Goal: Task Accomplishment & Management: Manage account settings

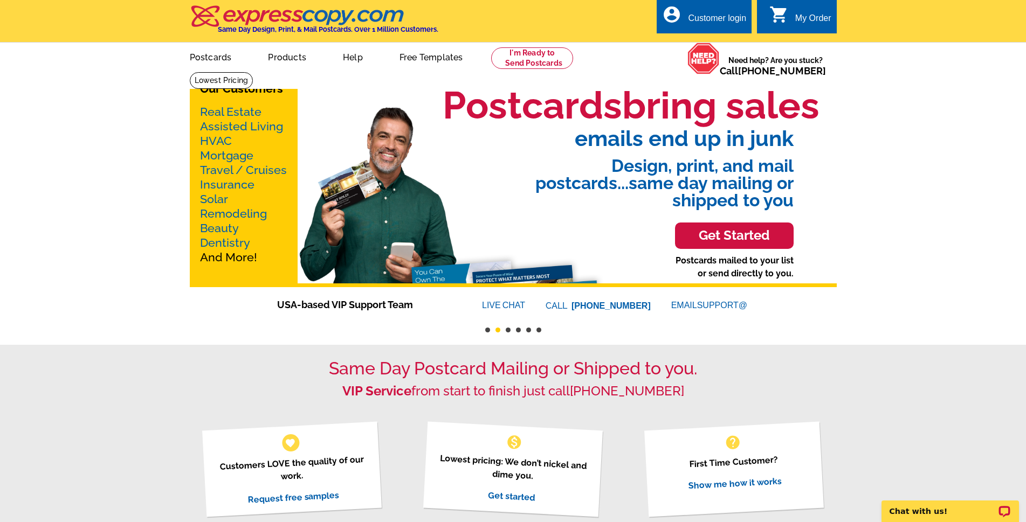
click at [716, 19] on div "Customer login" at bounding box center [717, 20] width 58 height 15
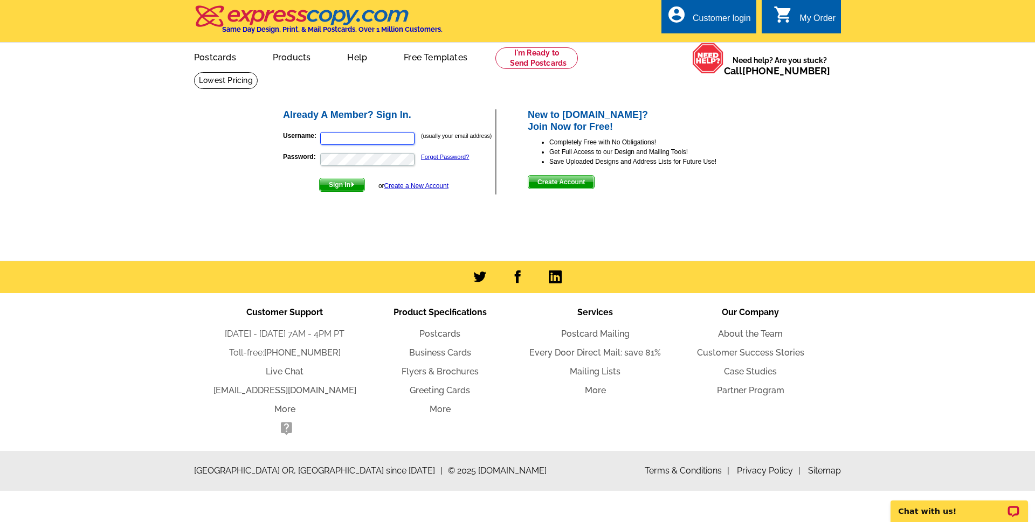
type input "elise@eliselivingston.com"
click at [346, 185] on span "Sign In" at bounding box center [342, 184] width 45 height 13
